Goal: Task Accomplishment & Management: Manage account settings

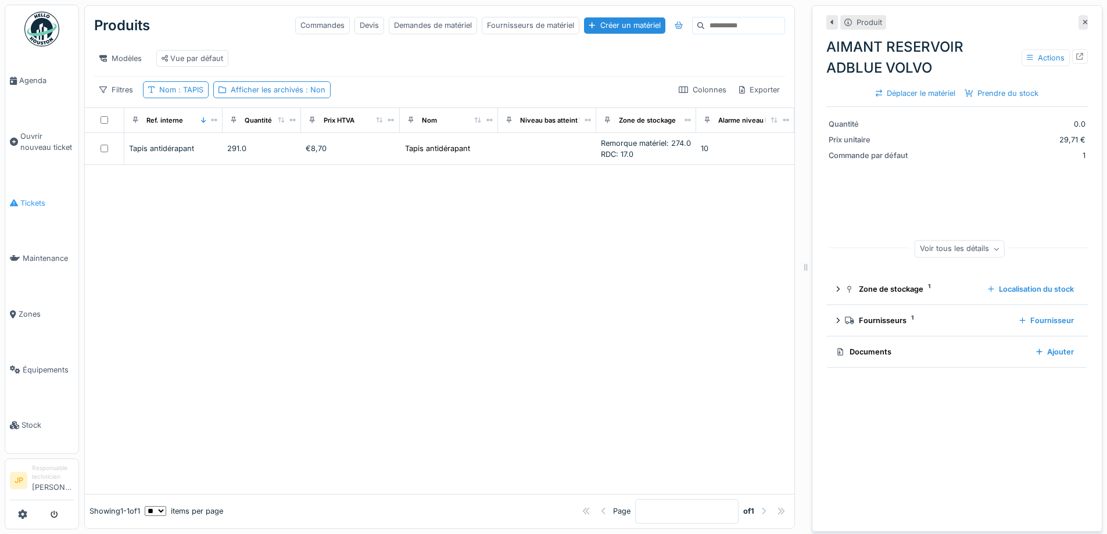
click at [35, 198] on span "Tickets" at bounding box center [46, 203] width 53 height 11
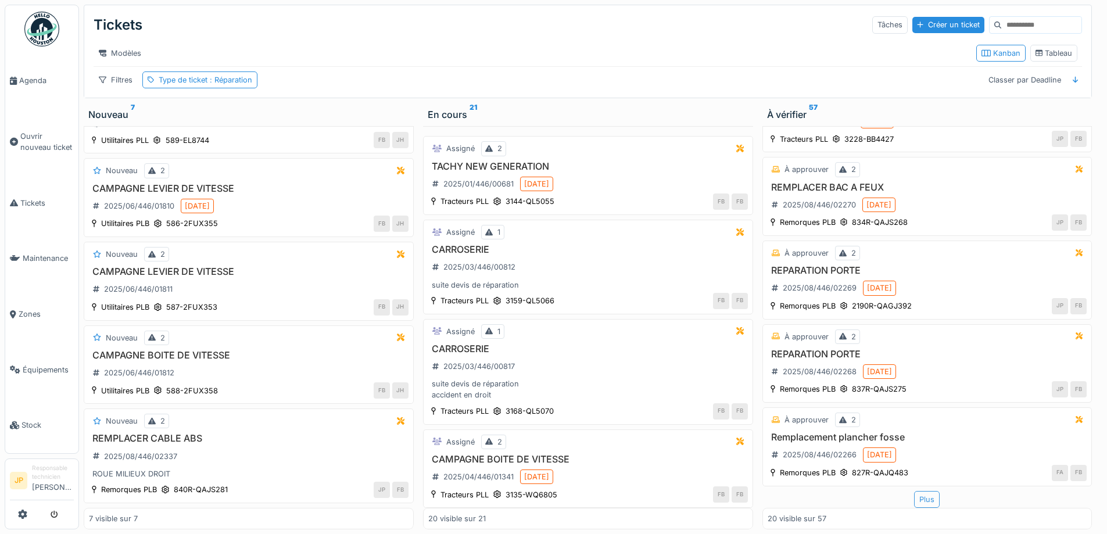
scroll to position [9, 0]
click at [914, 491] on div "Plus" at bounding box center [927, 499] width 26 height 17
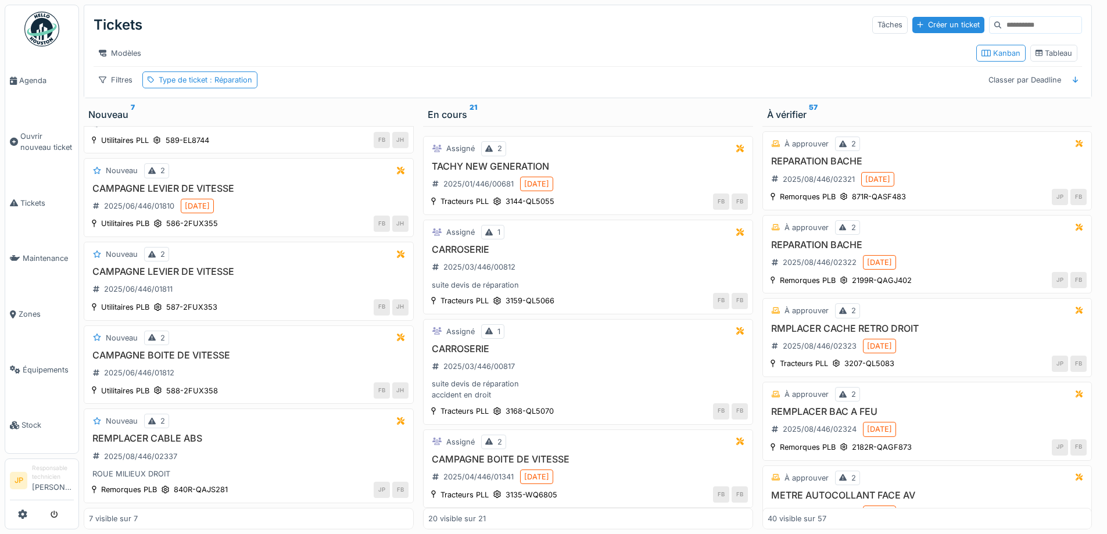
scroll to position [3007, 0]
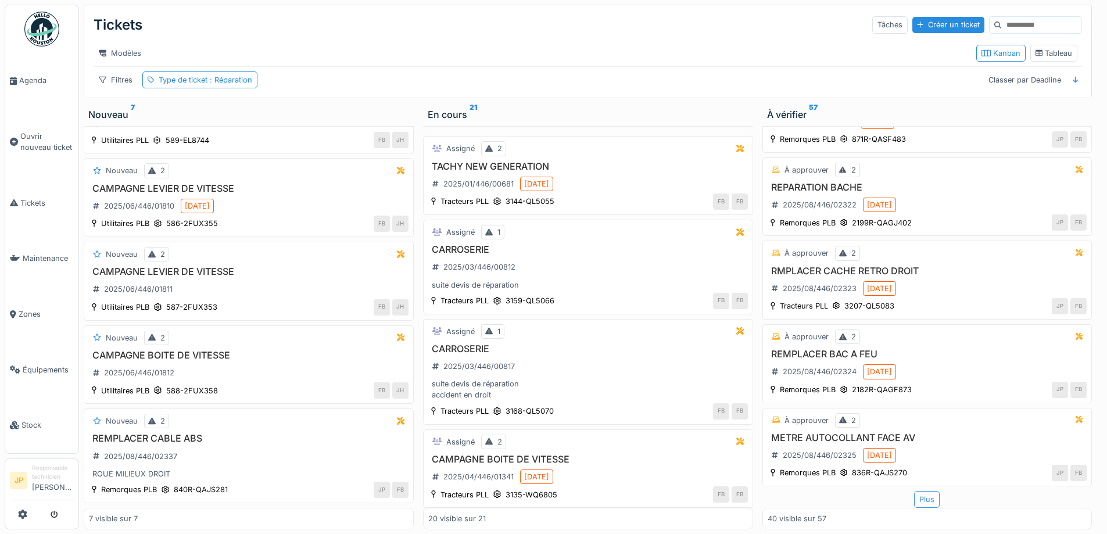
click at [915, 491] on div "Plus" at bounding box center [927, 499] width 26 height 17
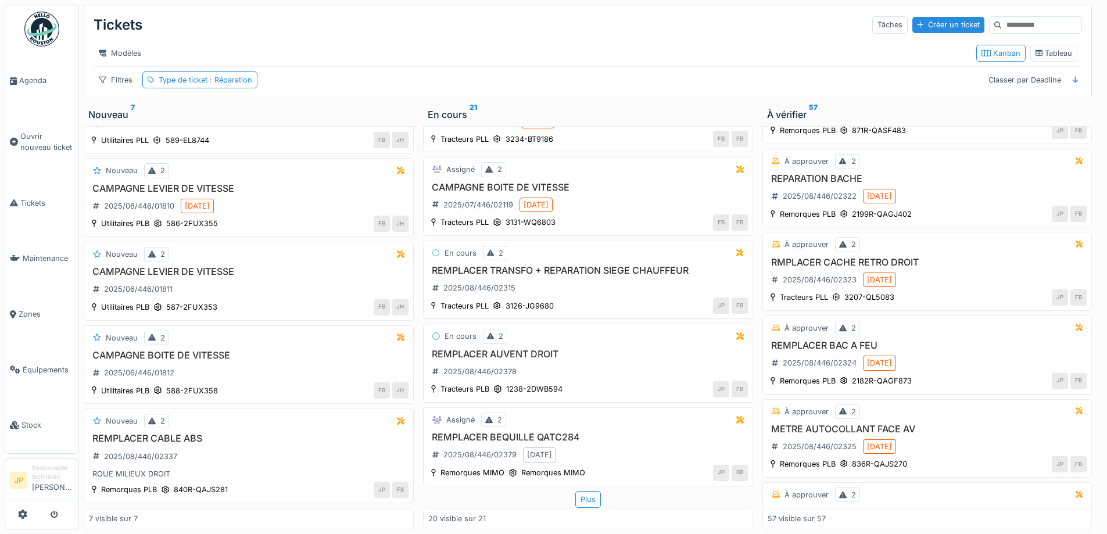
scroll to position [1397, 0]
click at [578, 491] on div "Plus" at bounding box center [588, 499] width 26 height 17
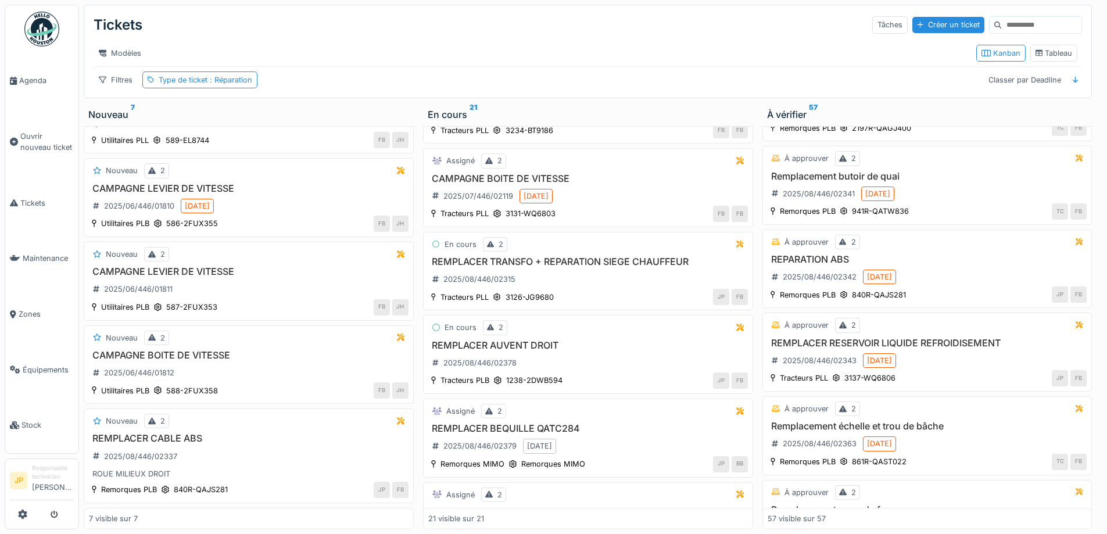
scroll to position [4111, 0]
click at [199, 433] on h3 "REMPLACER CABLE ABS" at bounding box center [249, 438] width 320 height 11
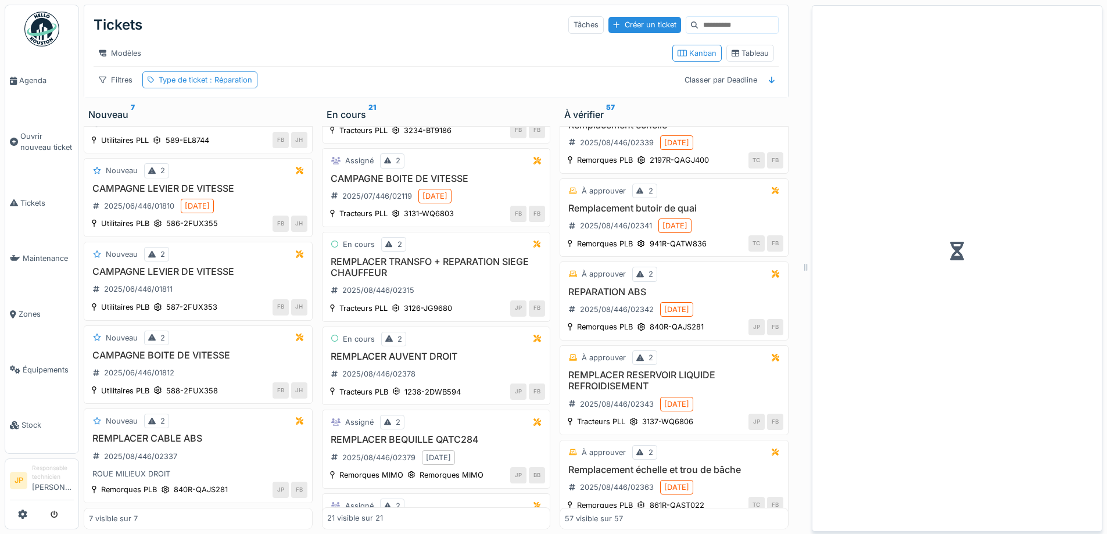
scroll to position [4167, 0]
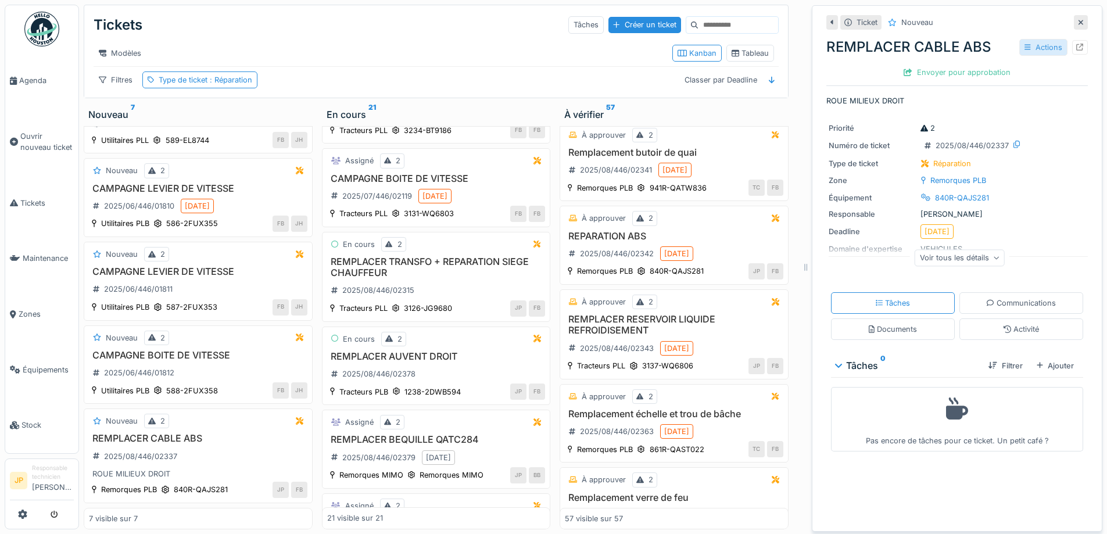
click at [1024, 40] on div "Actions" at bounding box center [1043, 47] width 48 height 17
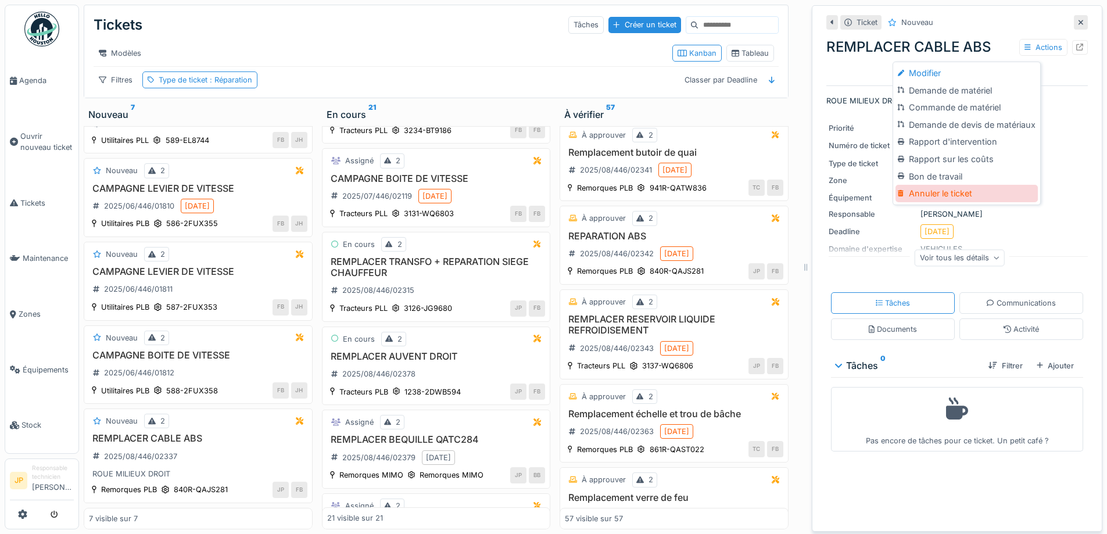
click at [912, 191] on div "Annuler le ticket" at bounding box center [967, 193] width 142 height 17
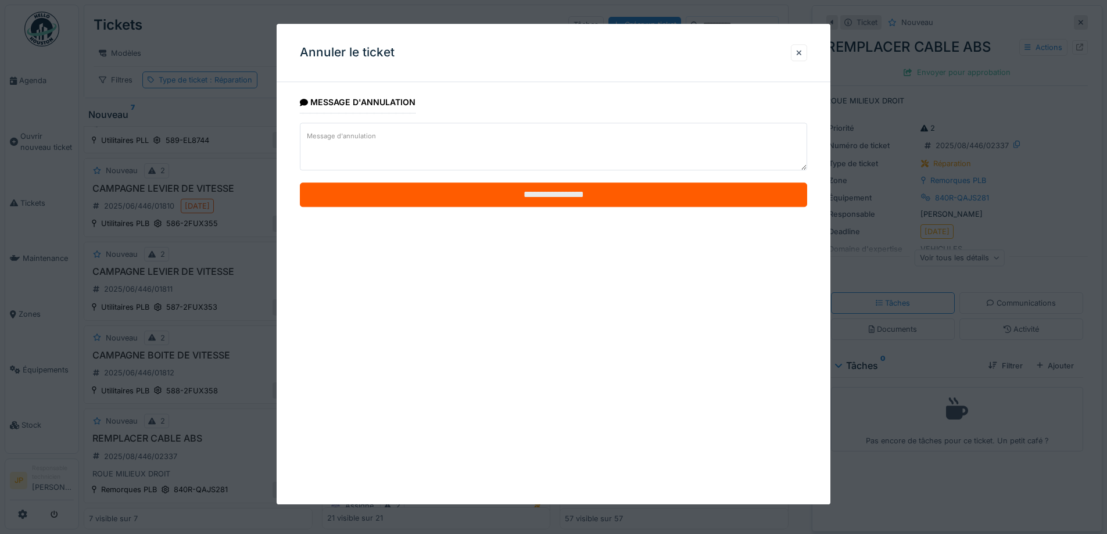
click at [556, 198] on input "**********" at bounding box center [553, 195] width 507 height 24
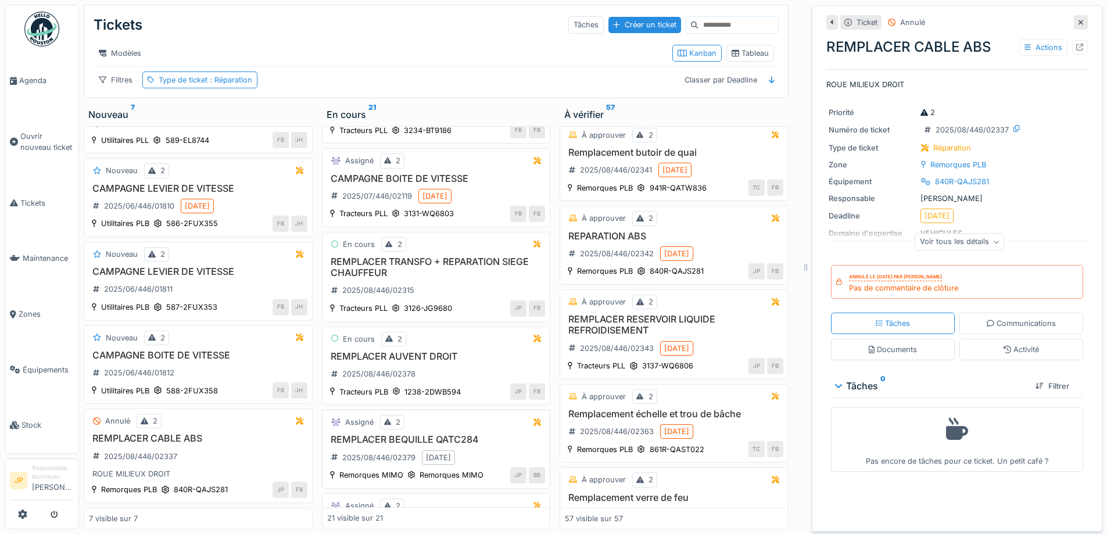
scroll to position [1474, 0]
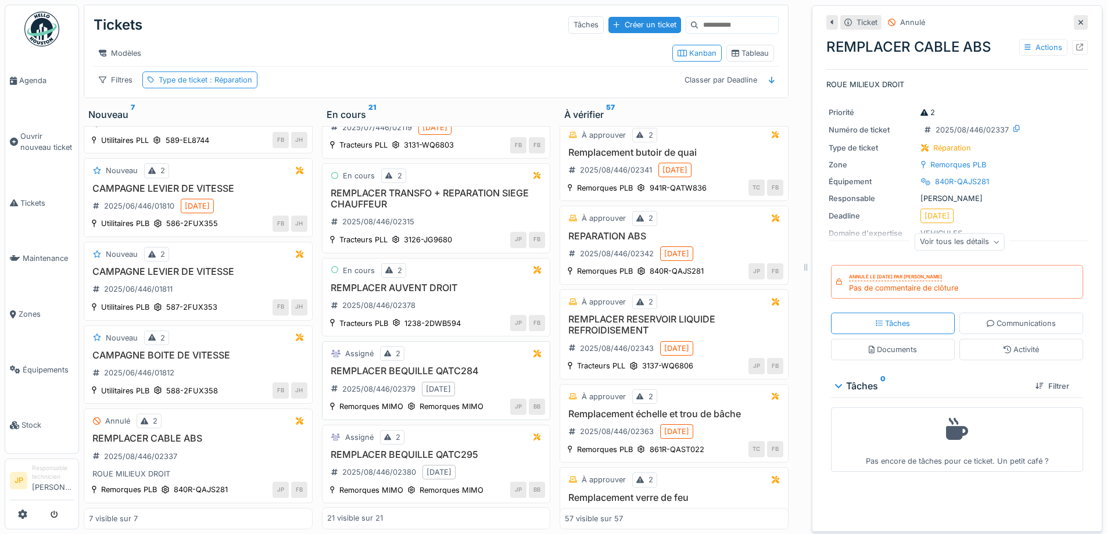
click at [432, 366] on h3 "REMPLACER BEQUILLE QATC284" at bounding box center [436, 371] width 219 height 11
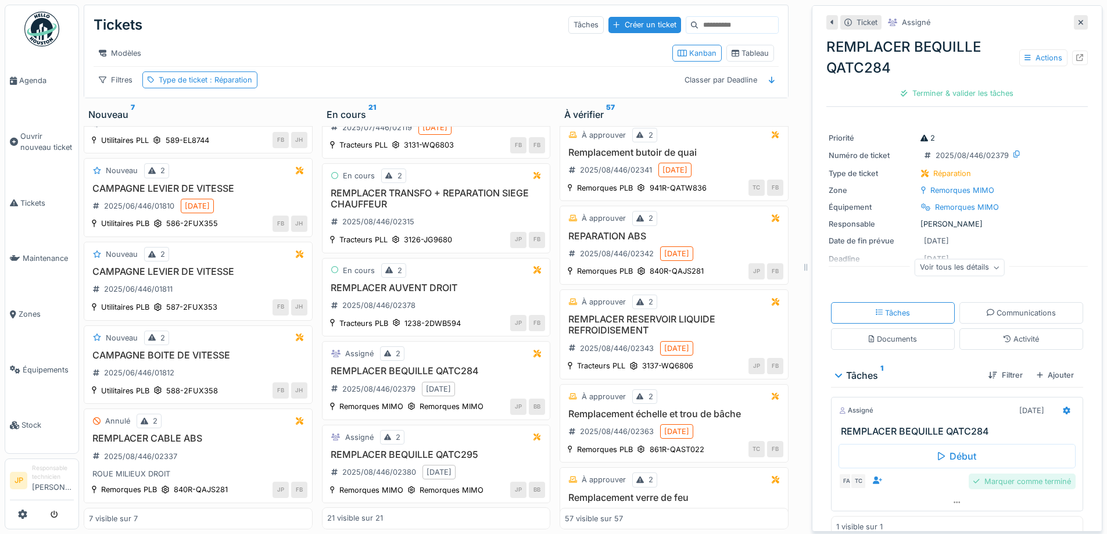
click at [1007, 475] on div "Marquer comme terminé" at bounding box center [1022, 482] width 107 height 16
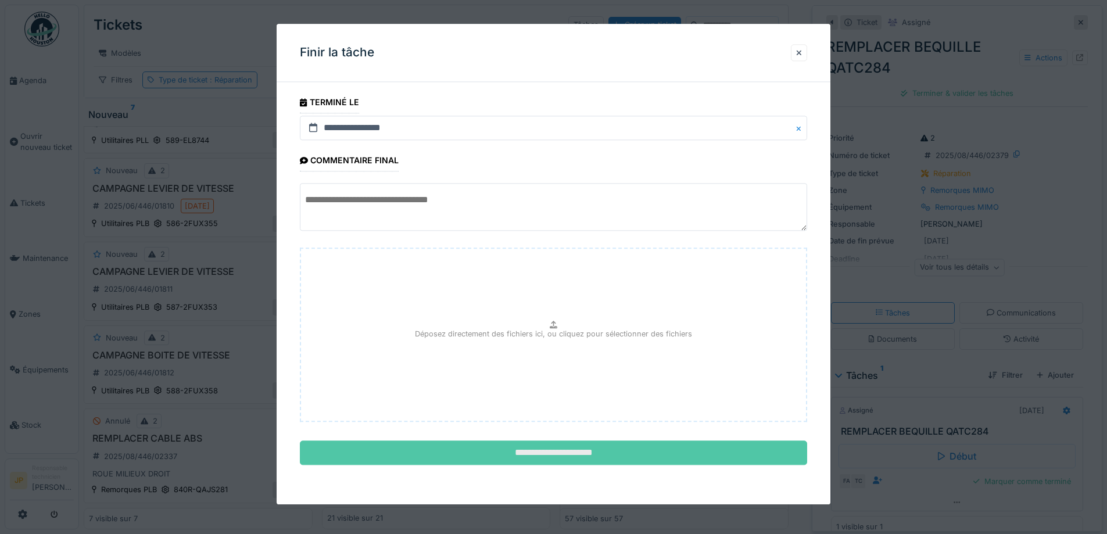
click at [539, 455] on input "**********" at bounding box center [553, 453] width 507 height 24
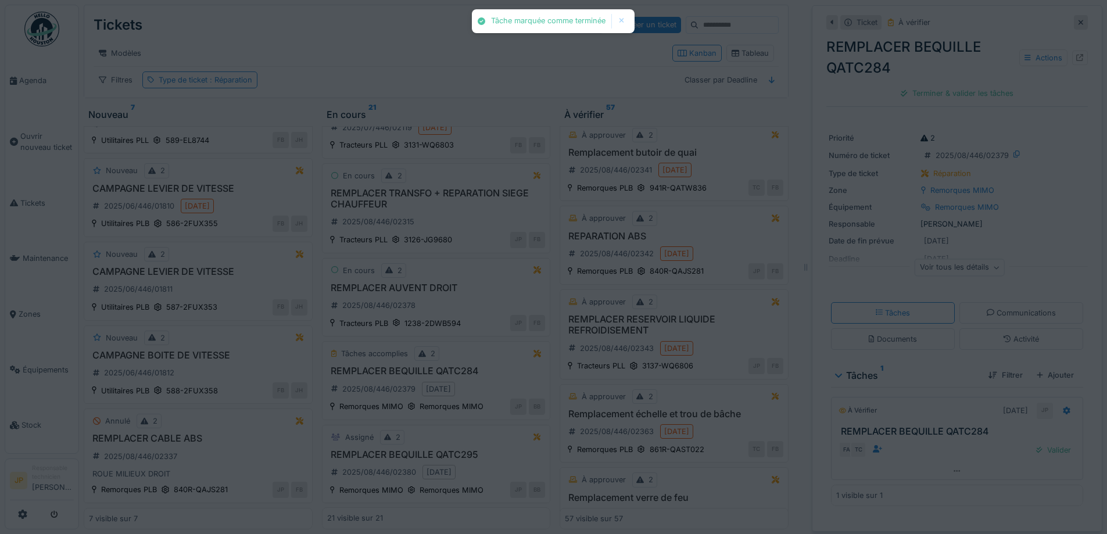
click at [1008, 334] on div "Activité" at bounding box center [1021, 339] width 35 height 11
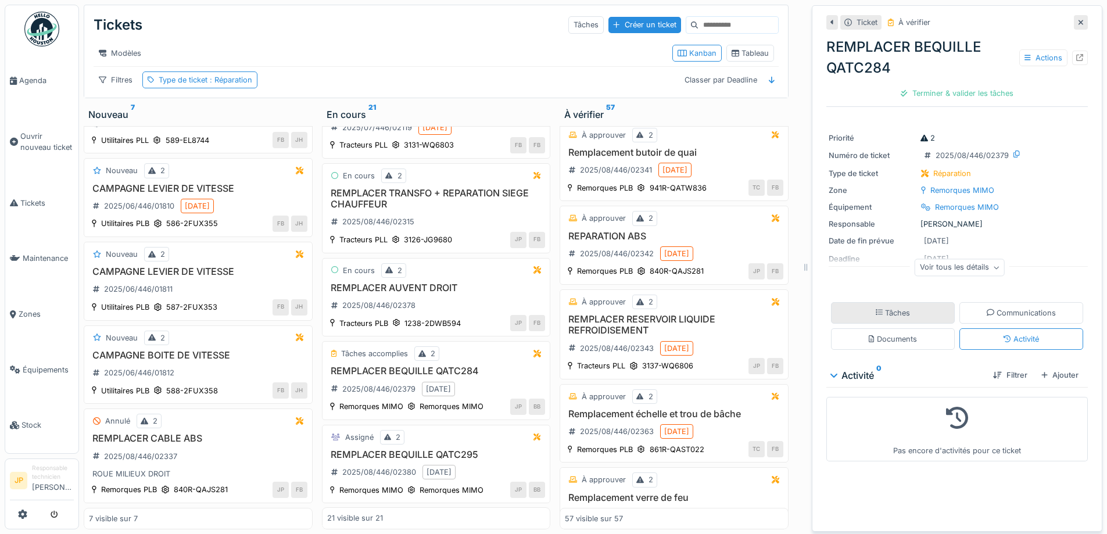
click at [898, 307] on div "Tâches" at bounding box center [893, 312] width 35 height 11
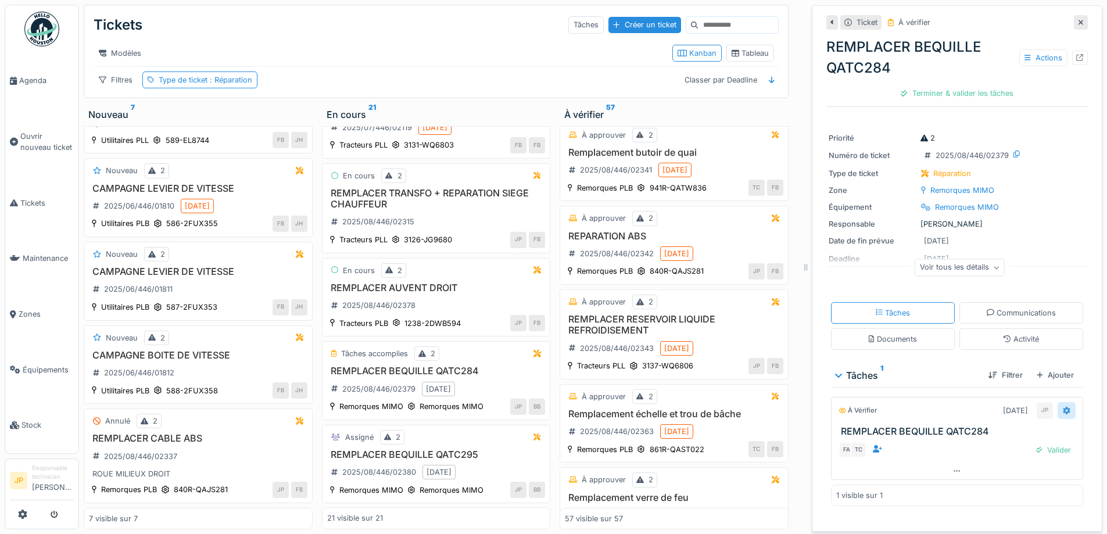
click at [1063, 407] on icon at bounding box center [1066, 411] width 7 height 8
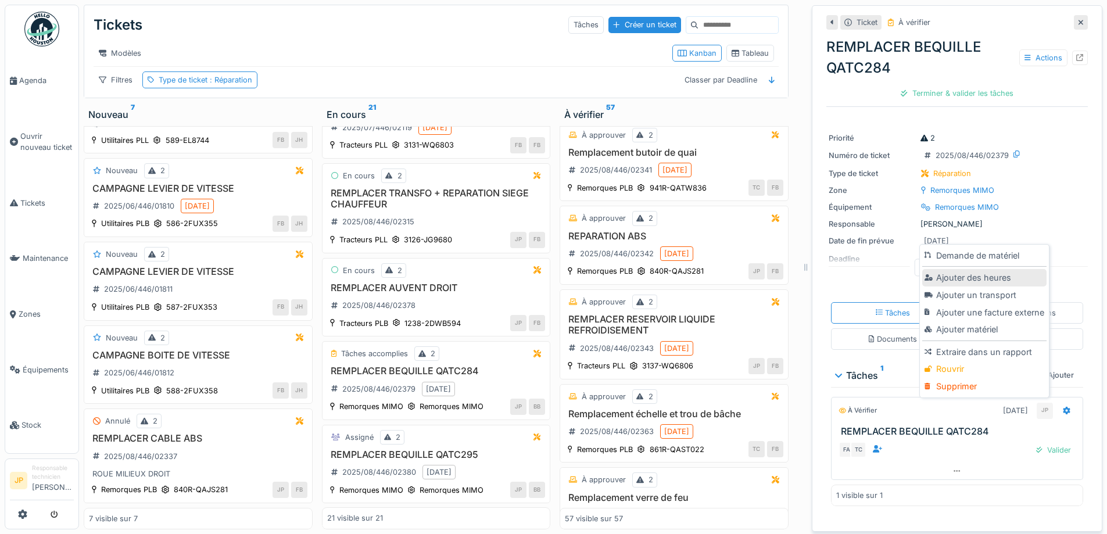
click at [952, 269] on div "Ajouter des heures" at bounding box center [984, 277] width 124 height 17
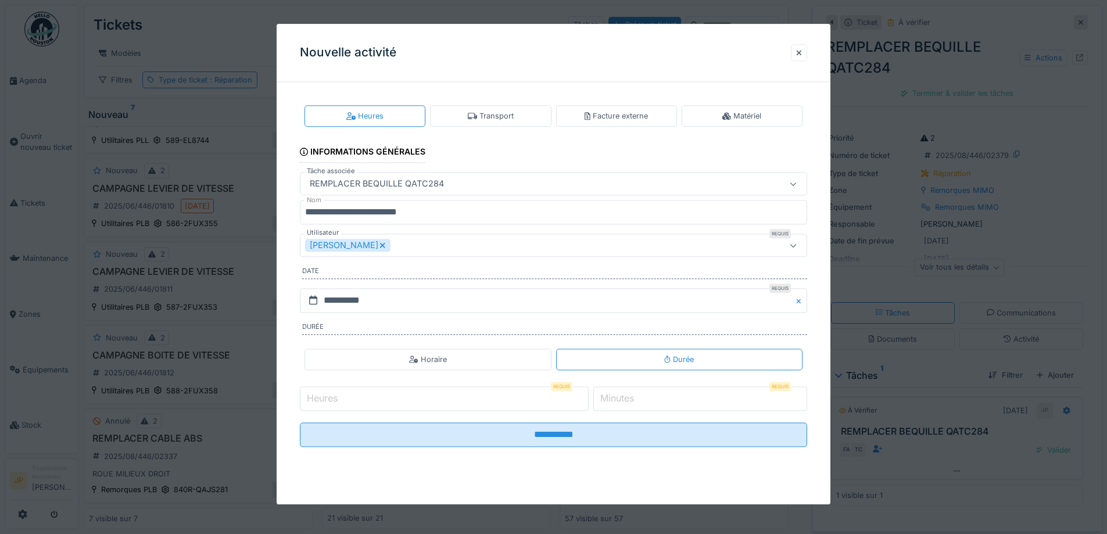
click at [378, 405] on input "Heures" at bounding box center [444, 398] width 289 height 24
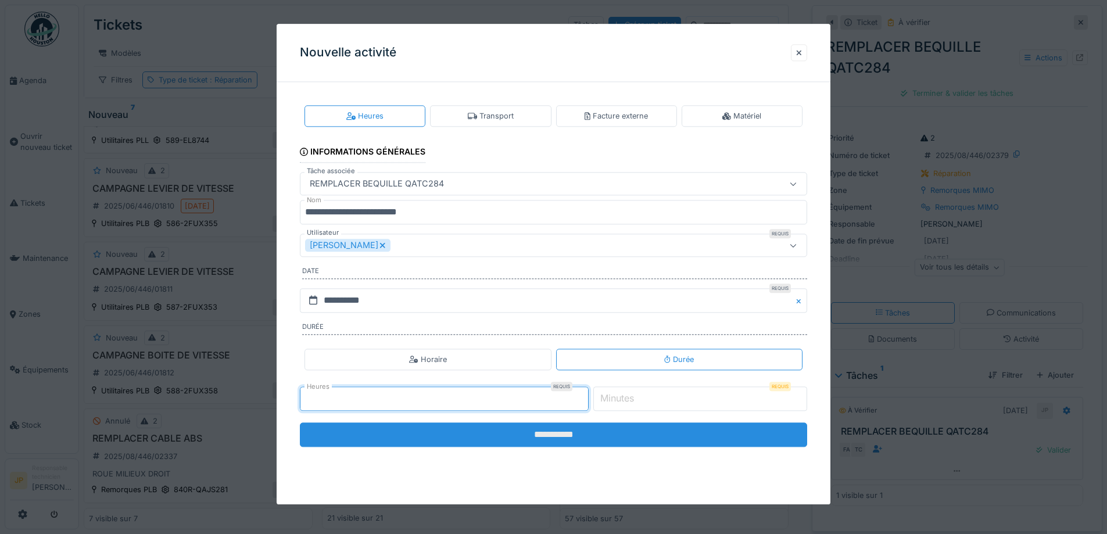
type input "*"
click at [557, 439] on input "**********" at bounding box center [553, 434] width 507 height 24
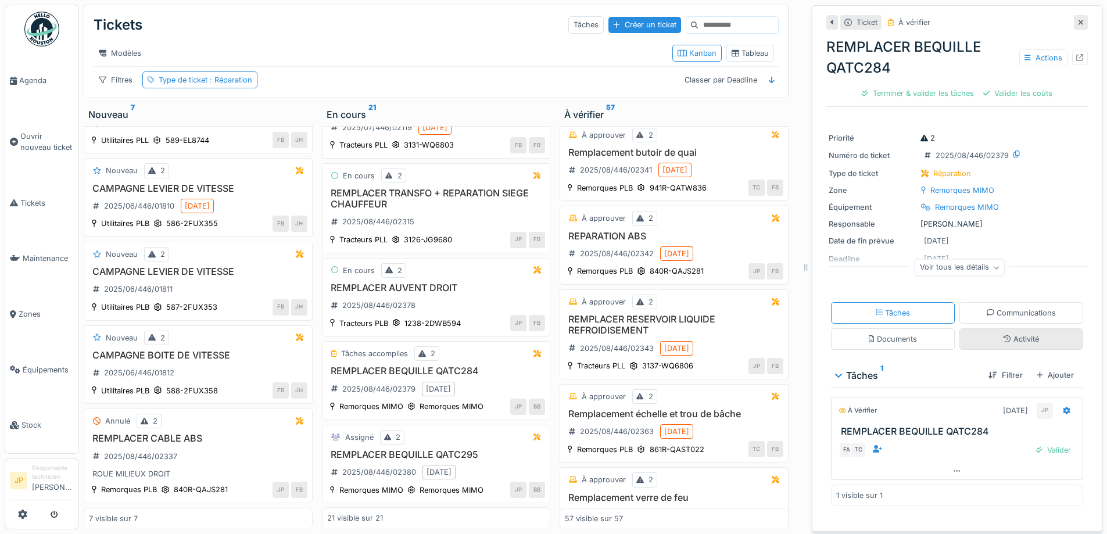
click at [1004, 334] on div "Activité" at bounding box center [1021, 339] width 35 height 11
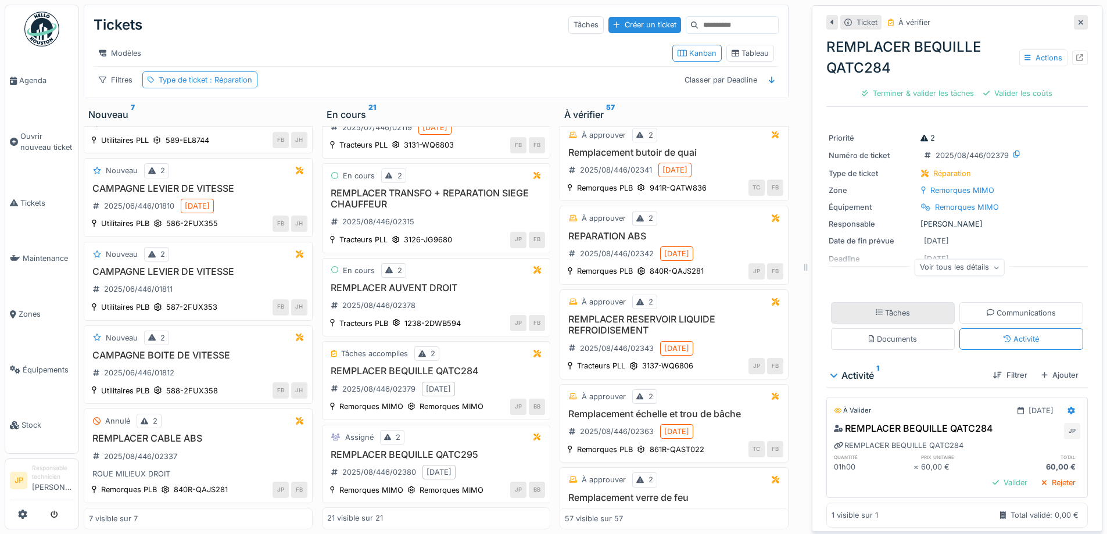
click at [886, 313] on div "Tâches" at bounding box center [893, 313] width 124 height 22
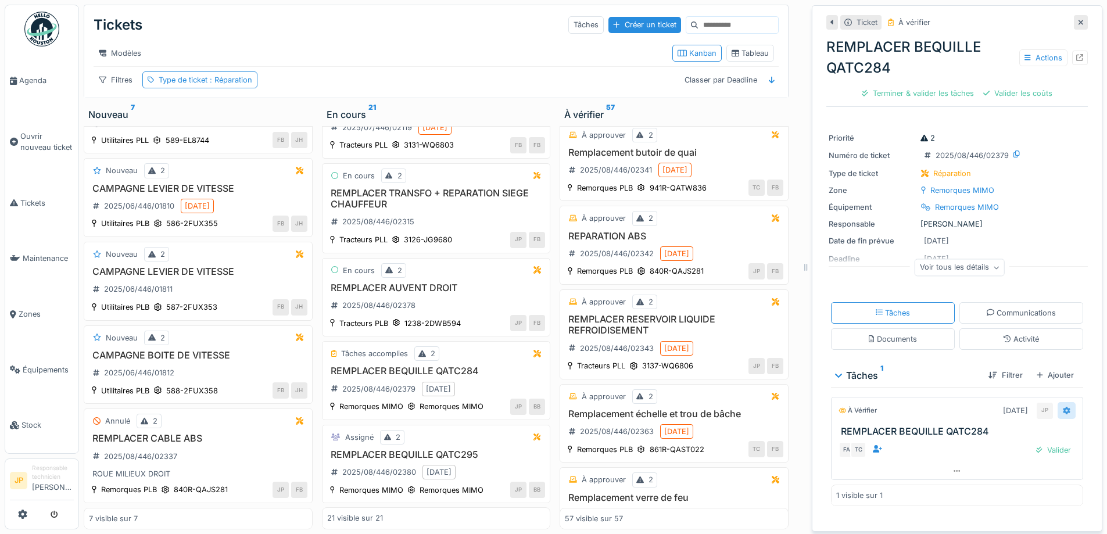
click at [1063, 407] on icon at bounding box center [1067, 411] width 8 height 8
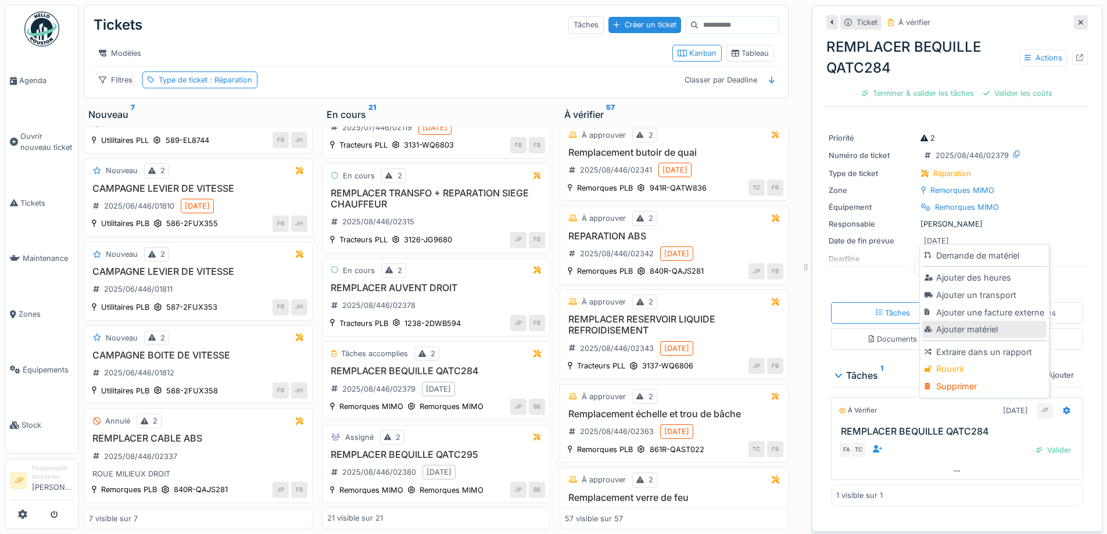
click at [971, 329] on div "Ajouter matériel" at bounding box center [984, 329] width 124 height 17
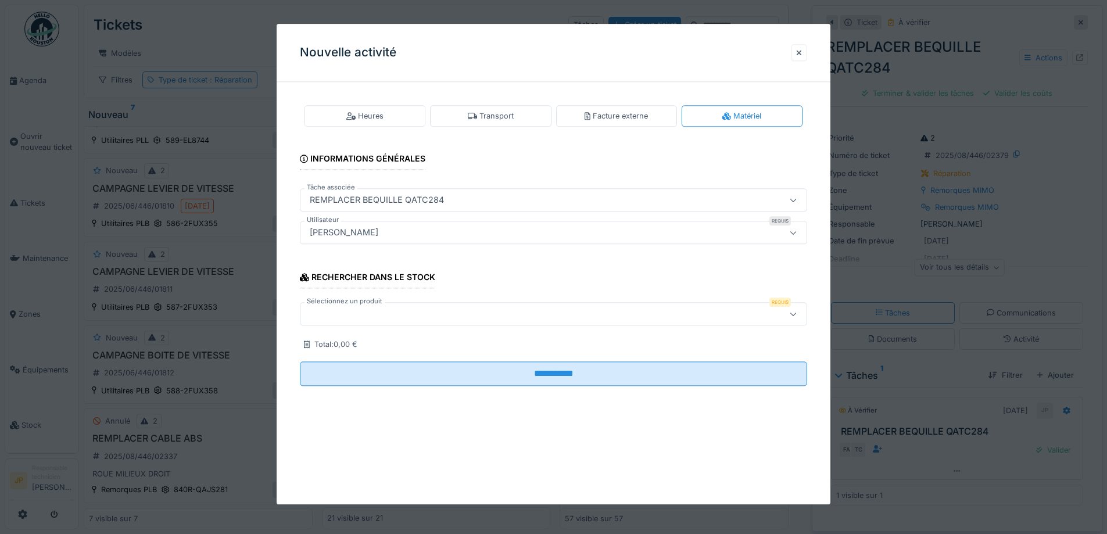
click at [369, 306] on label "Sélectionnez un produit" at bounding box center [345, 302] width 80 height 10
click at [364, 316] on div at bounding box center [524, 314] width 438 height 13
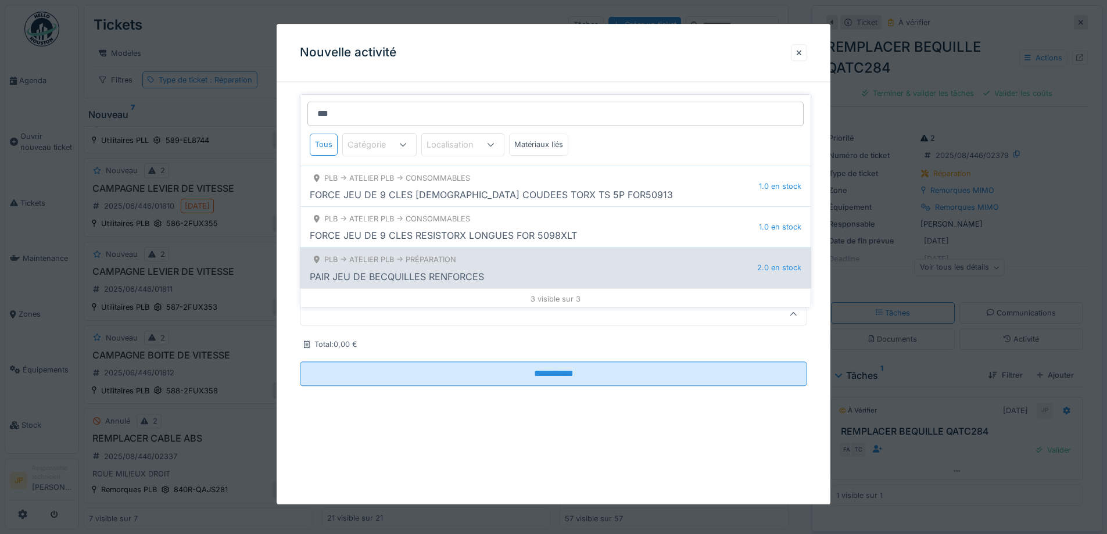
type input "***"
click at [467, 270] on div "PAIR JEU DE BECQUILLES RENFORCES" at bounding box center [397, 277] width 174 height 14
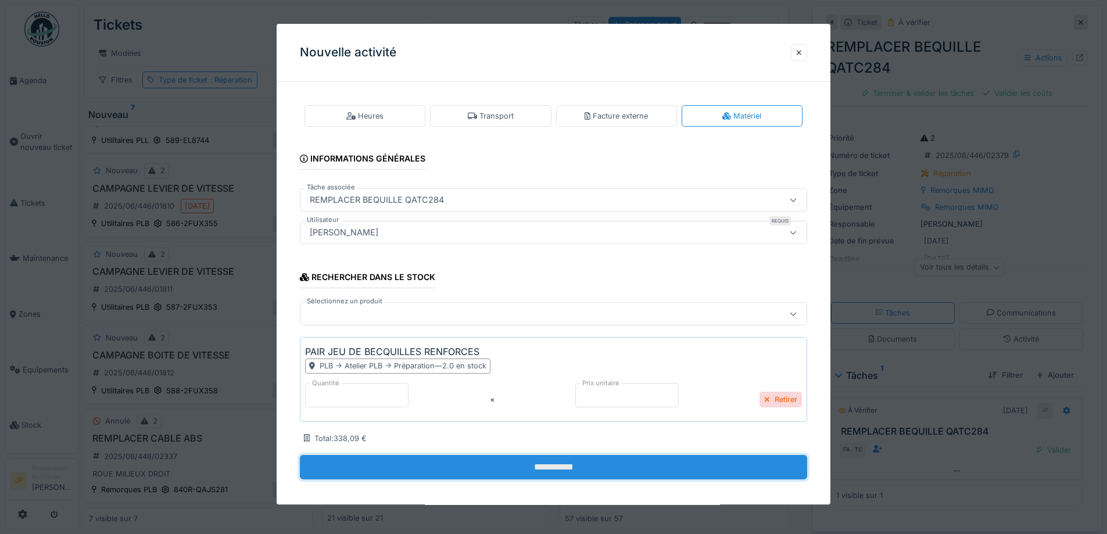
click at [548, 471] on input "**********" at bounding box center [553, 467] width 507 height 24
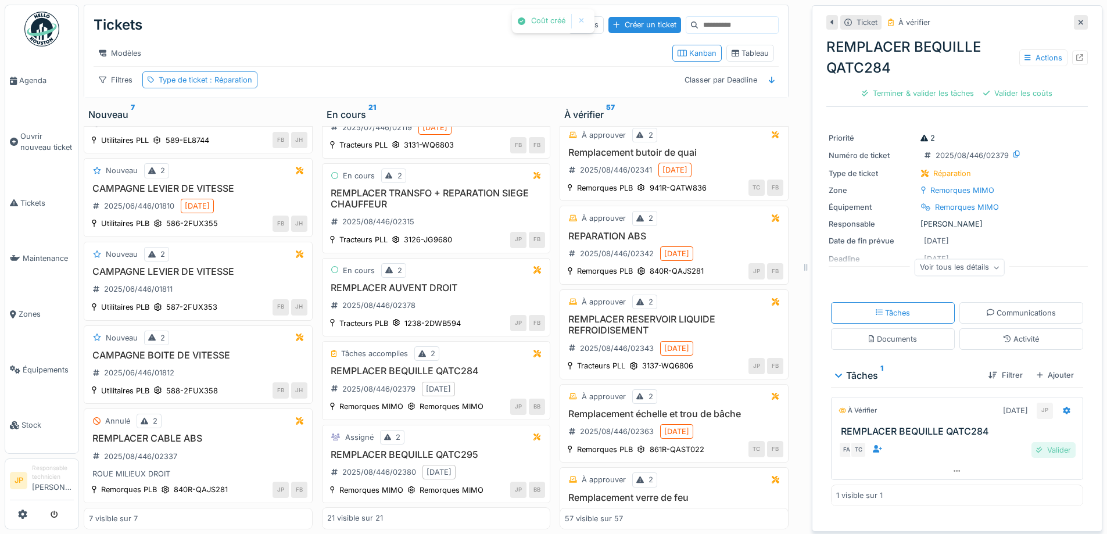
click at [1044, 443] on div "Valider" at bounding box center [1053, 450] width 44 height 16
click at [920, 85] on div "Valider les coûts" at bounding box center [957, 93] width 78 height 16
click at [929, 85] on div "Envoyer pour approbation" at bounding box center [957, 93] width 116 height 16
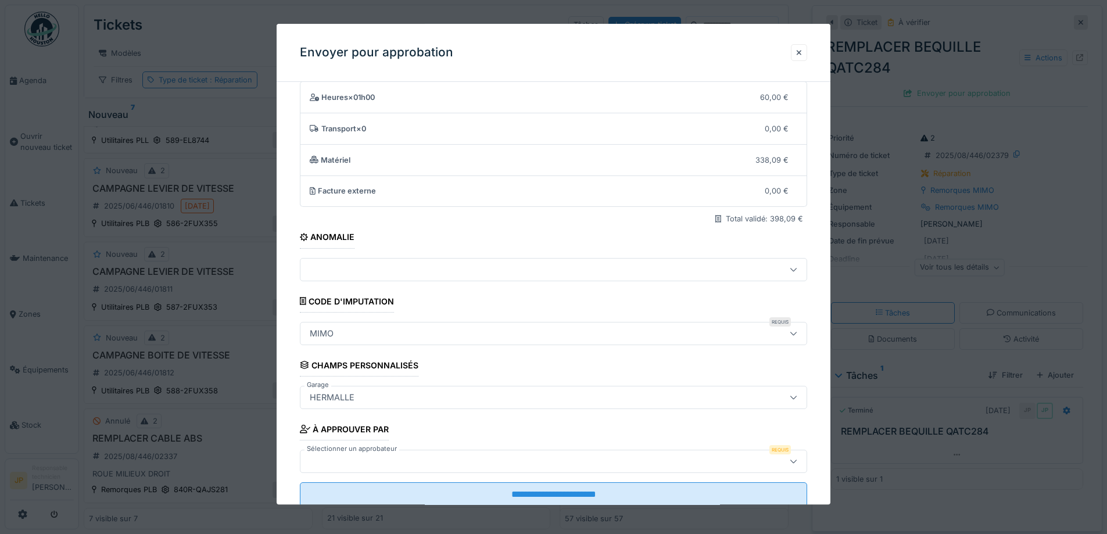
scroll to position [71, 0]
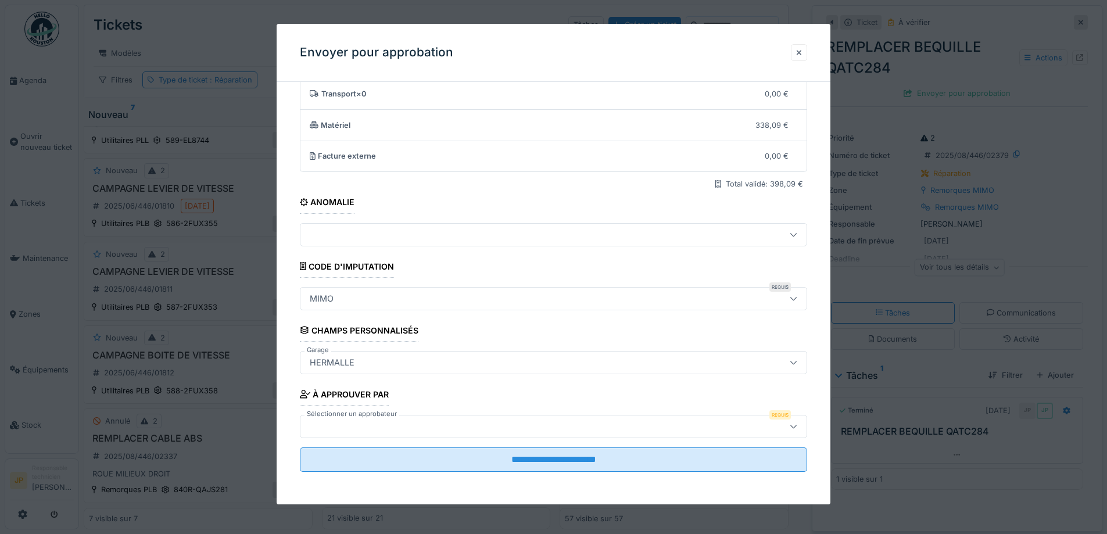
click at [383, 422] on div at bounding box center [524, 426] width 438 height 13
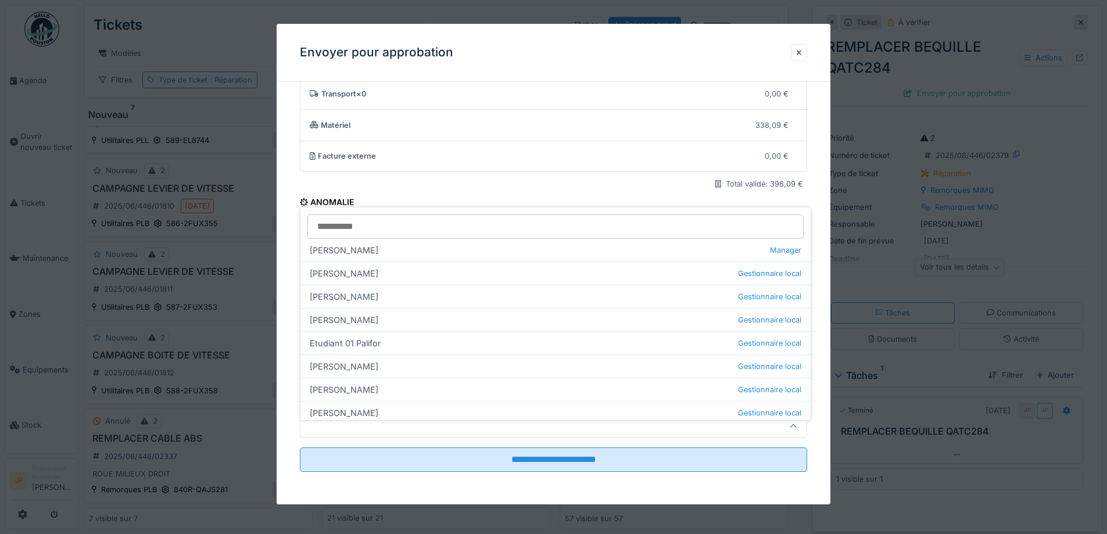
scroll to position [116, 0]
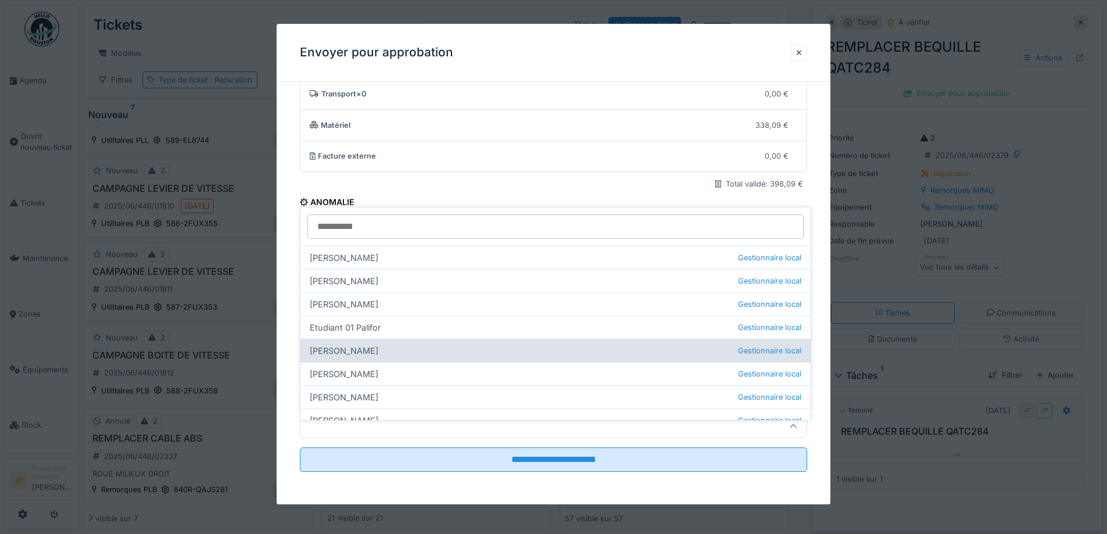
click at [379, 344] on div "[PERSON_NAME] Gestionnaire local" at bounding box center [555, 350] width 510 height 23
type input "*****"
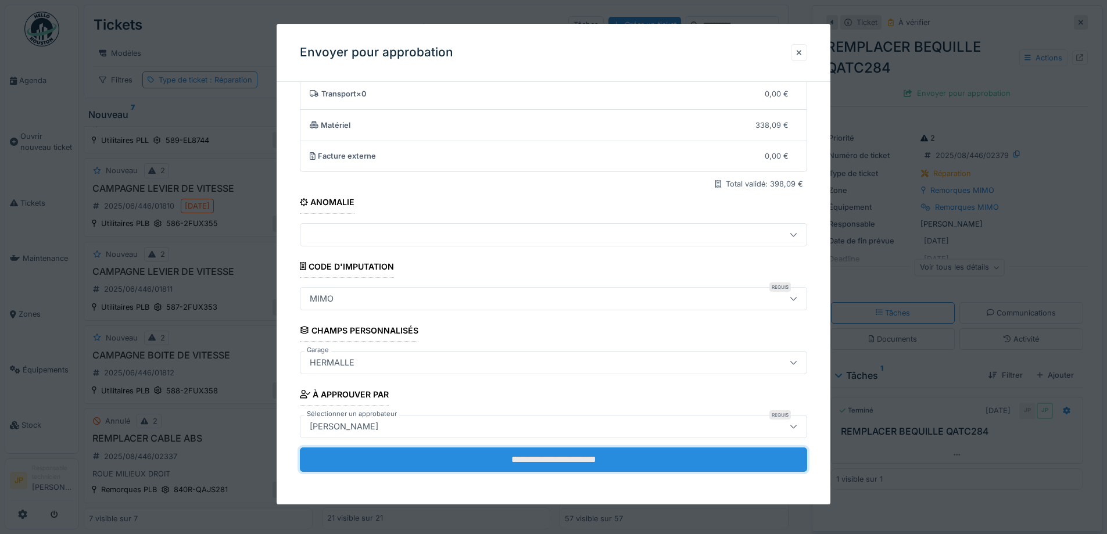
click at [535, 455] on input "**********" at bounding box center [553, 459] width 507 height 24
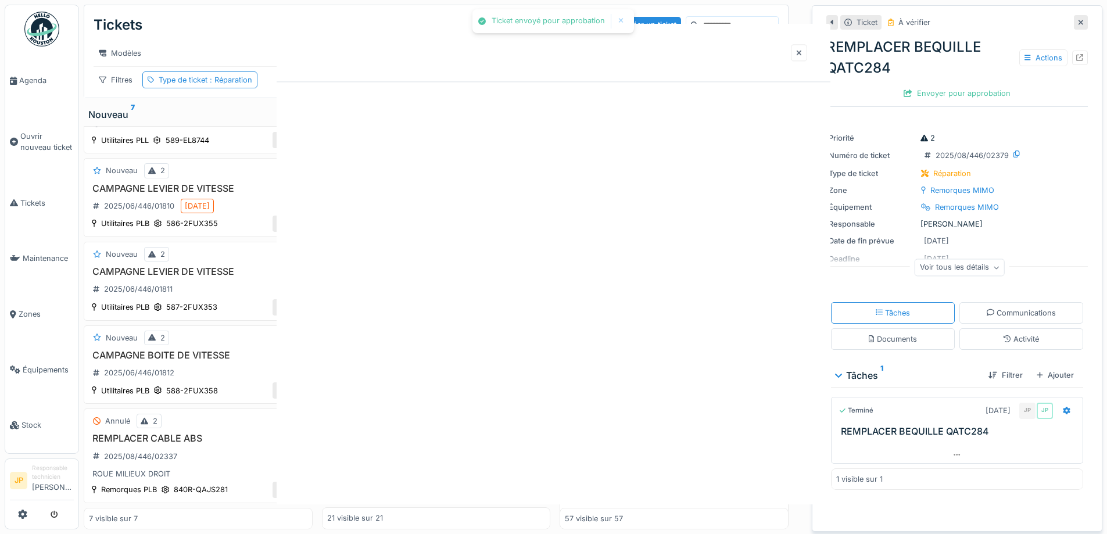
scroll to position [0, 0]
